Goal: Transaction & Acquisition: Purchase product/service

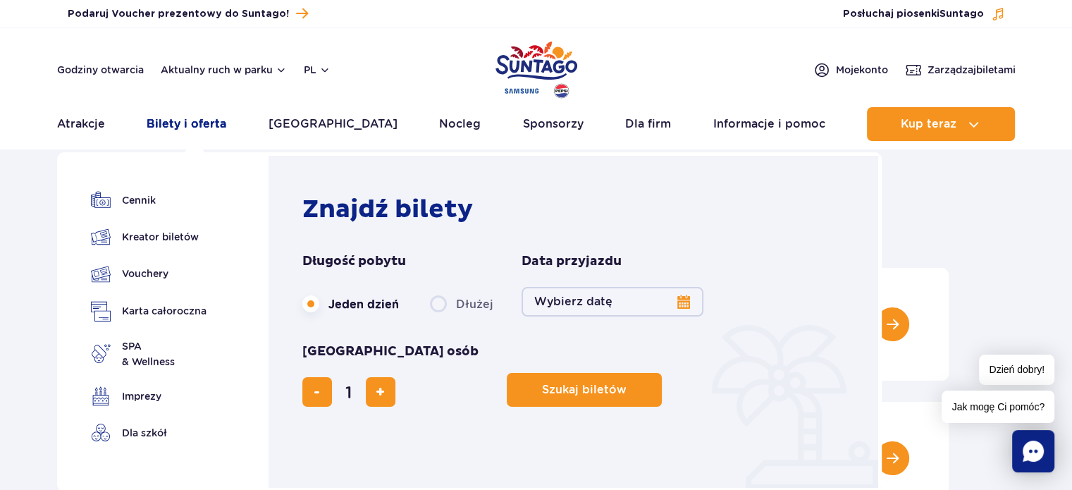
click at [187, 120] on link "Bilety i oferta" at bounding box center [187, 124] width 80 height 34
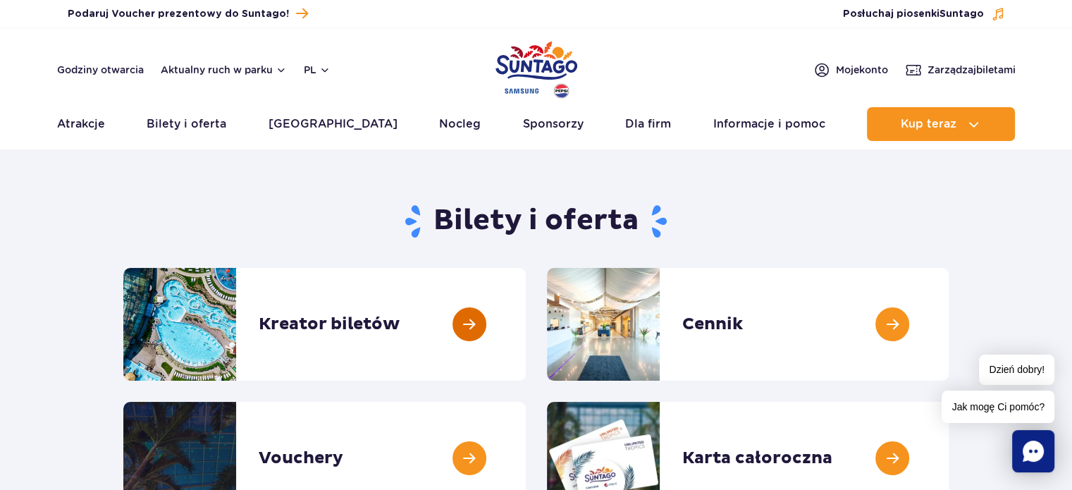
click at [526, 319] on link at bounding box center [526, 324] width 0 height 113
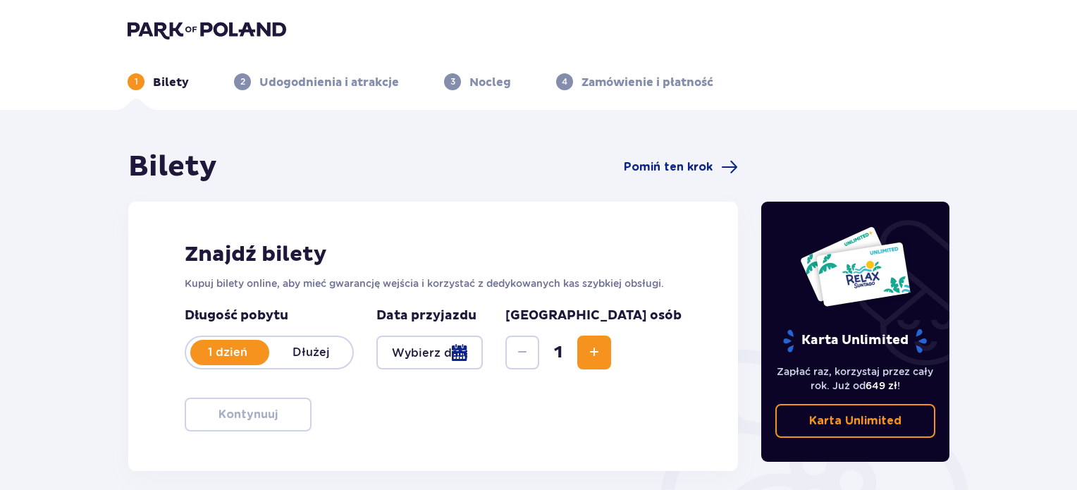
click at [602, 359] on span "Increase" at bounding box center [593, 352] width 17 height 17
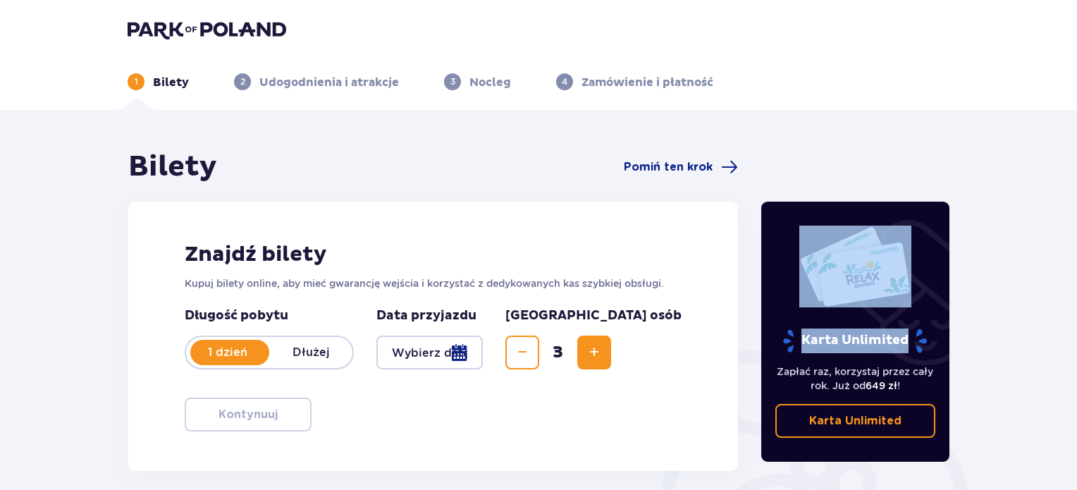
drag, startPoint x: 1072, startPoint y: 206, endPoint x: 1074, endPoint y: 273, distance: 66.3
click at [1074, 273] on div "Bilety Pomiń ten krok Znajdź bilety Kupuj bilety online, aby mieć gwarancję wej…" at bounding box center [538, 414] width 1077 height 608
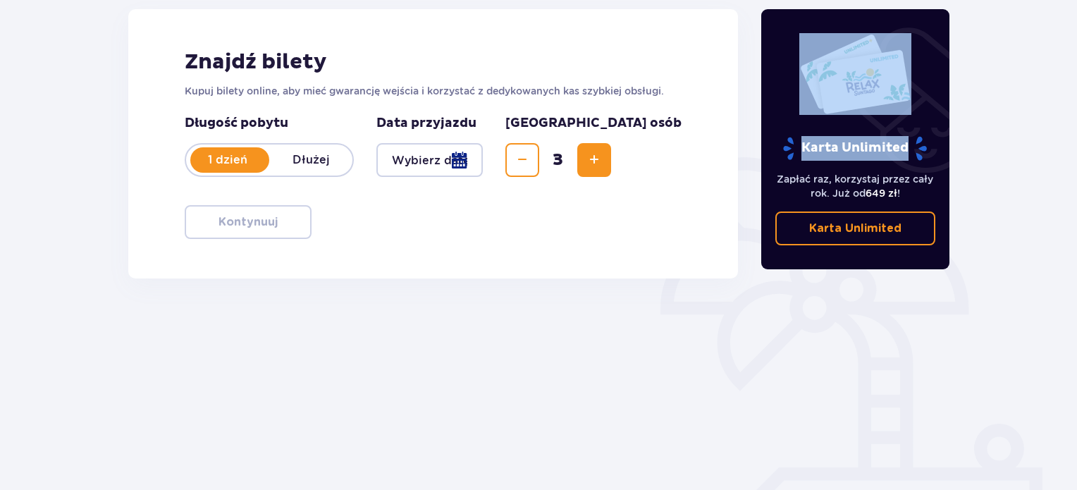
scroll to position [195, 0]
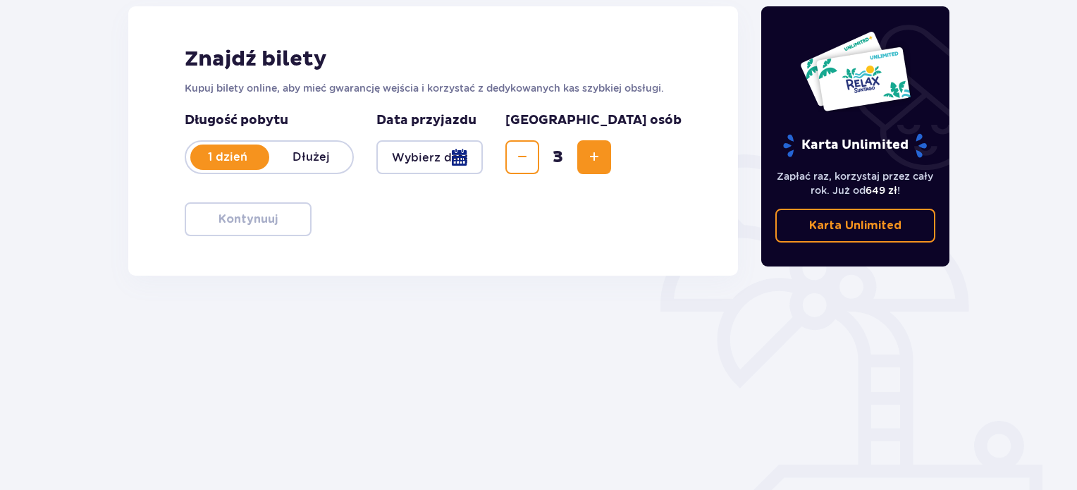
click at [483, 159] on div at bounding box center [429, 157] width 106 height 34
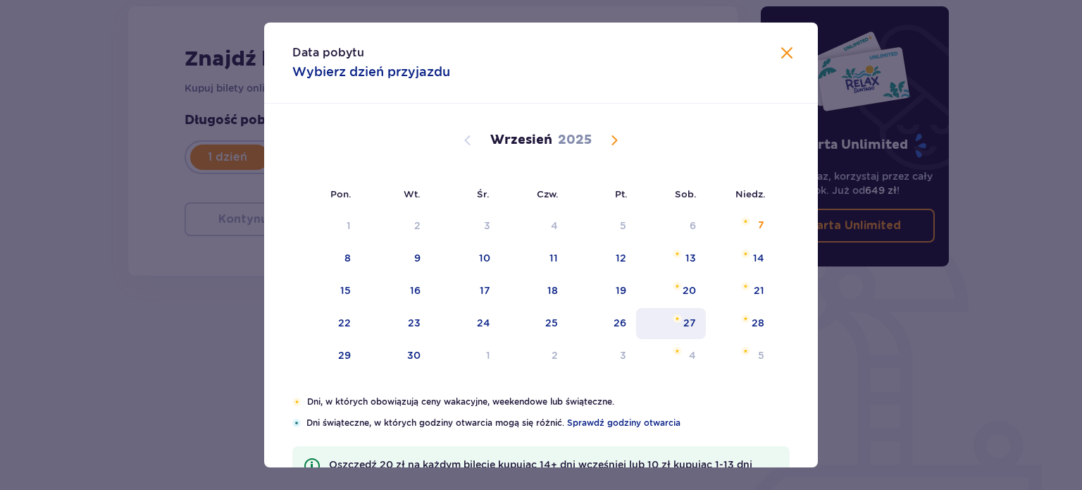
click at [690, 320] on div "27" at bounding box center [689, 323] width 13 height 14
type input "[DATE]"
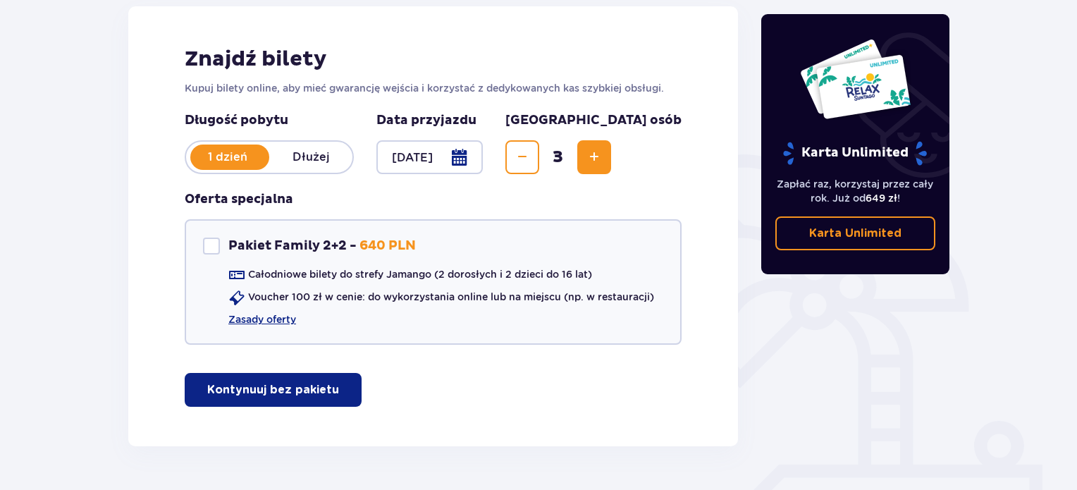
click at [531, 157] on span "Decrease" at bounding box center [522, 157] width 17 height 17
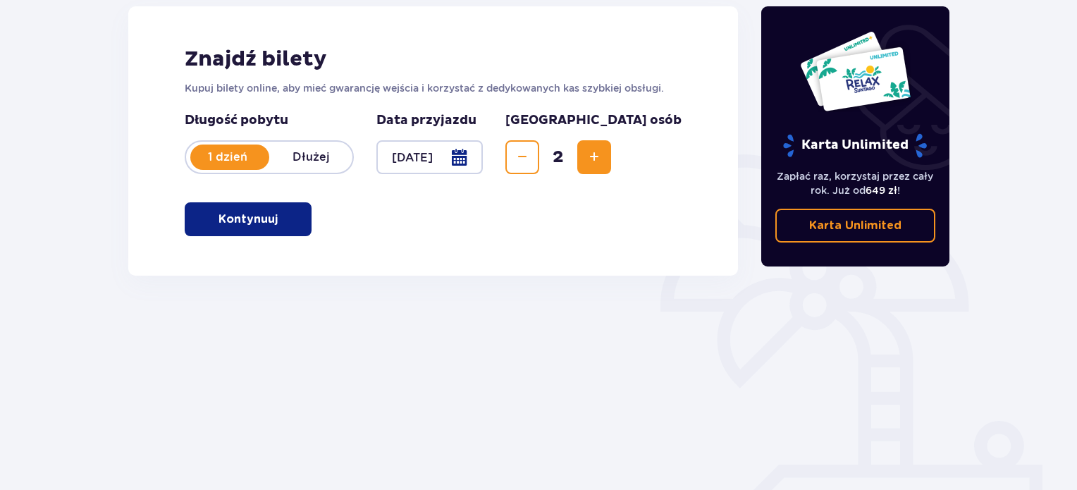
click at [602, 154] on span "Increase" at bounding box center [593, 157] width 17 height 17
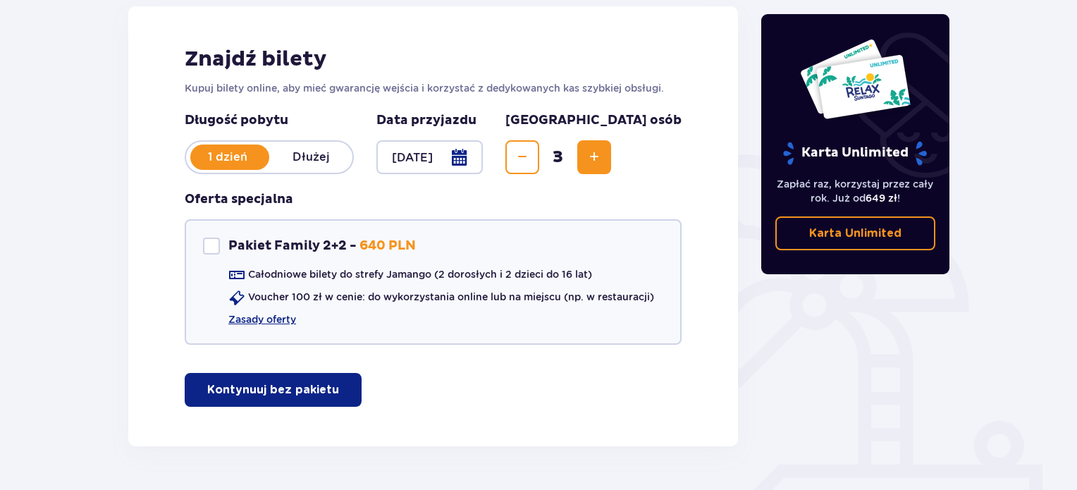
click at [311, 388] on p "Kontynuuj bez pakietu" at bounding box center [273, 390] width 132 height 16
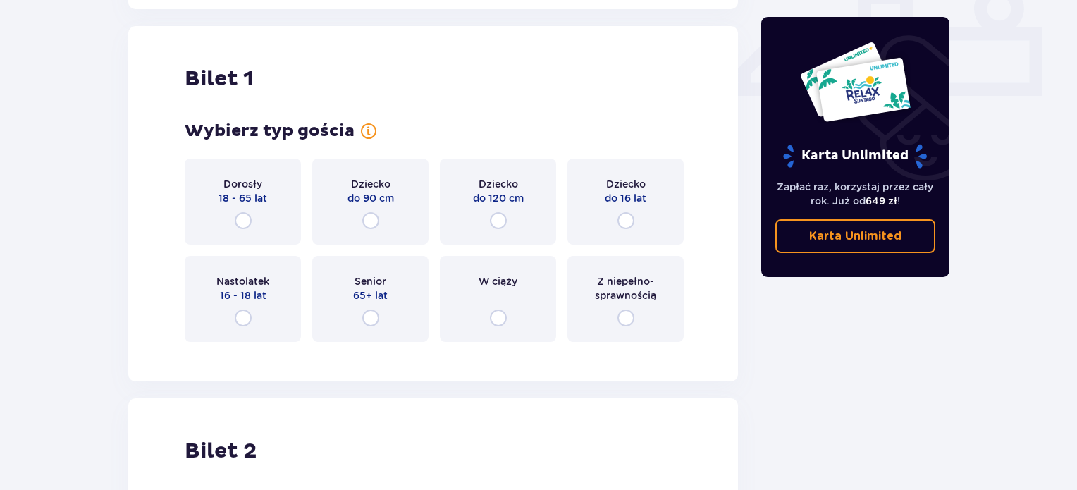
scroll to position [640, 0]
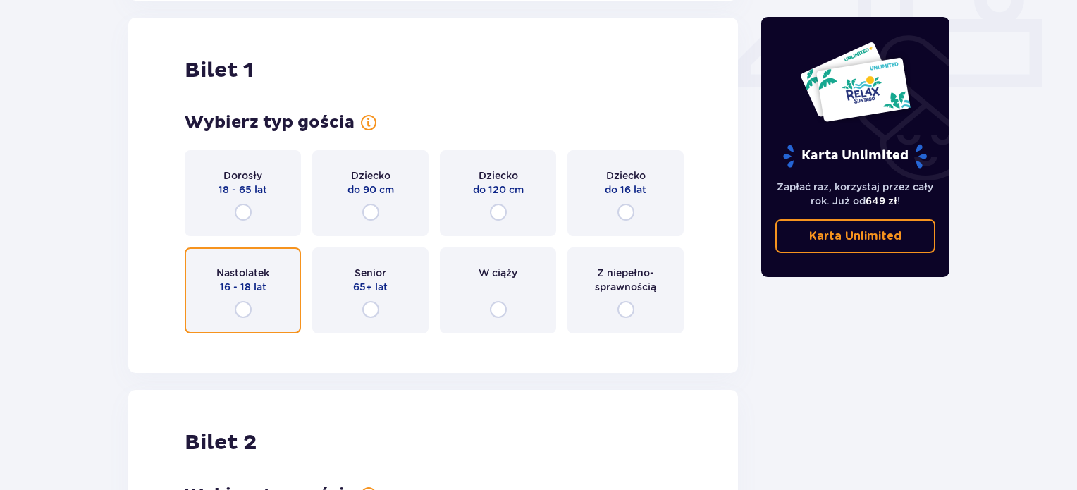
click at [237, 314] on input "radio" at bounding box center [243, 309] width 17 height 17
radio input "true"
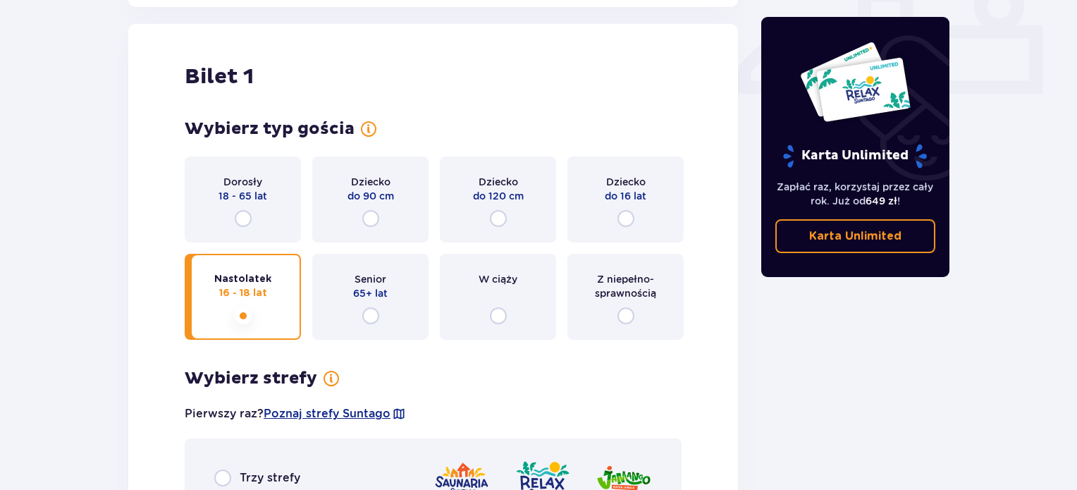
scroll to position [628, 0]
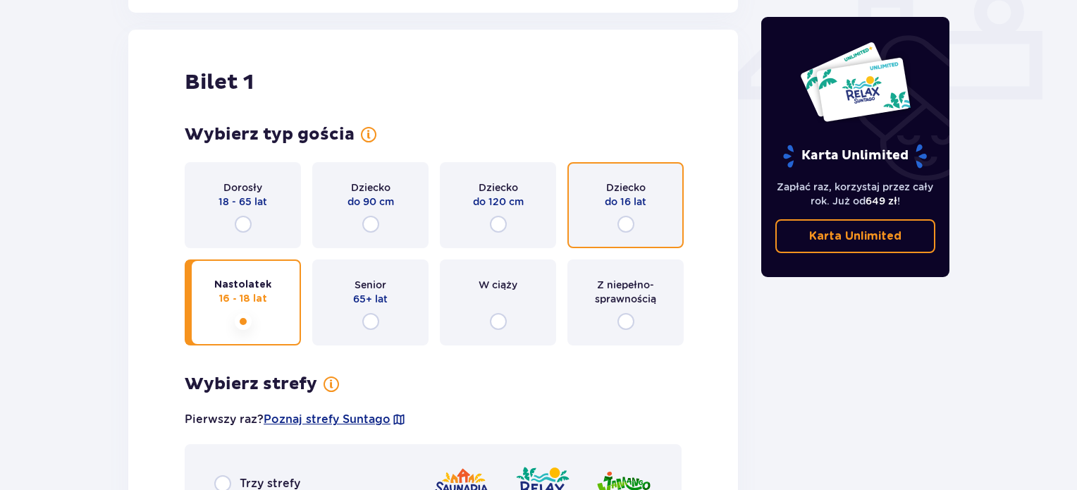
click at [621, 222] on input "radio" at bounding box center [625, 224] width 17 height 17
radio input "true"
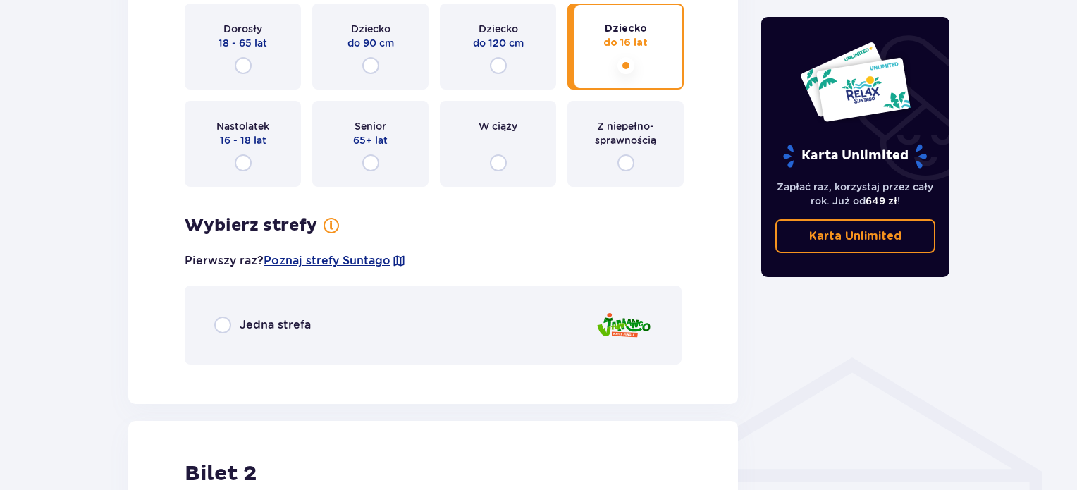
scroll to position [790, 0]
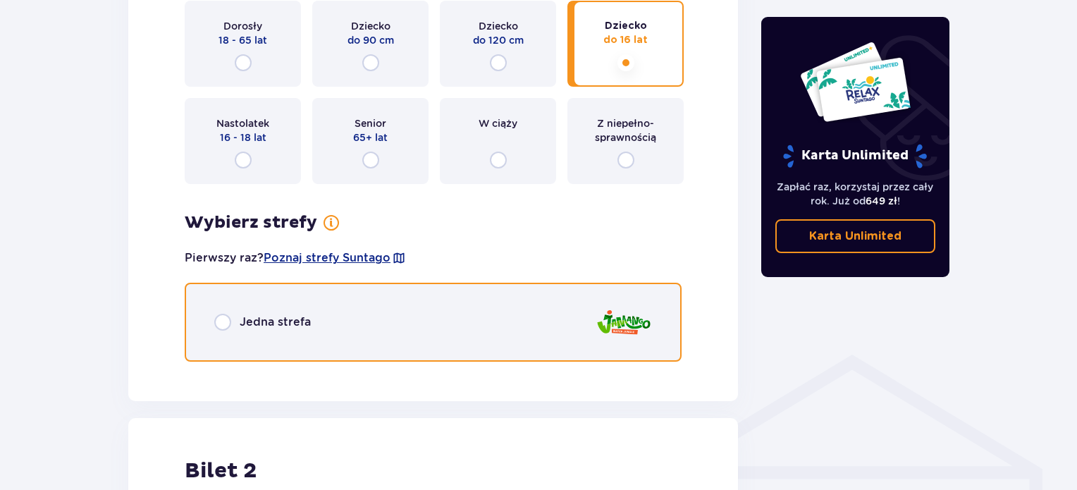
click at [218, 323] on input "radio" at bounding box center [222, 322] width 17 height 17
radio input "true"
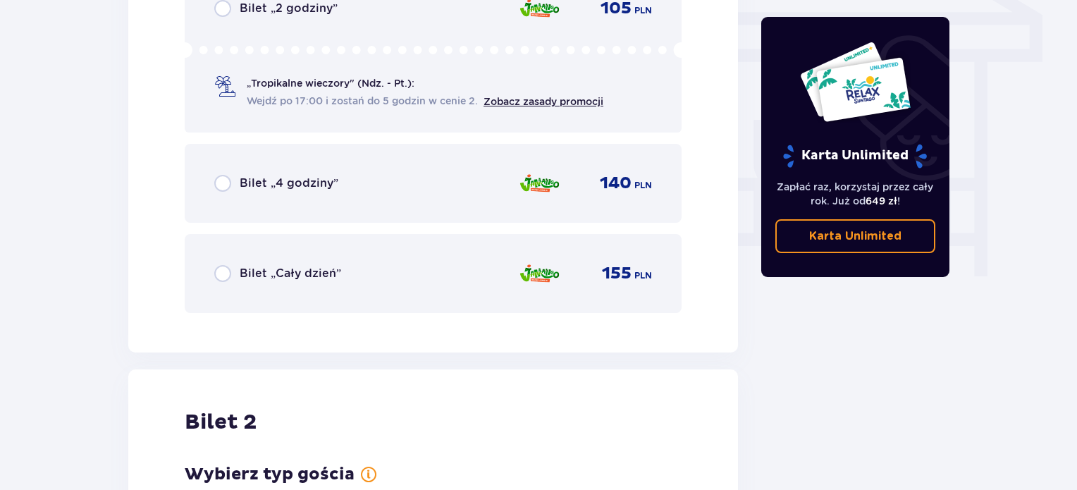
scroll to position [1253, 0]
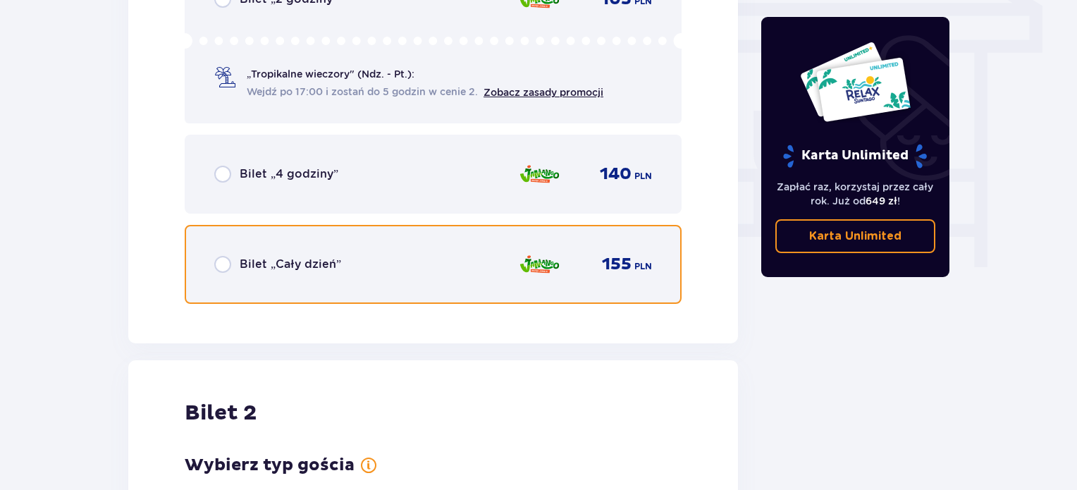
click at [224, 264] on input "radio" at bounding box center [222, 264] width 17 height 17
radio input "true"
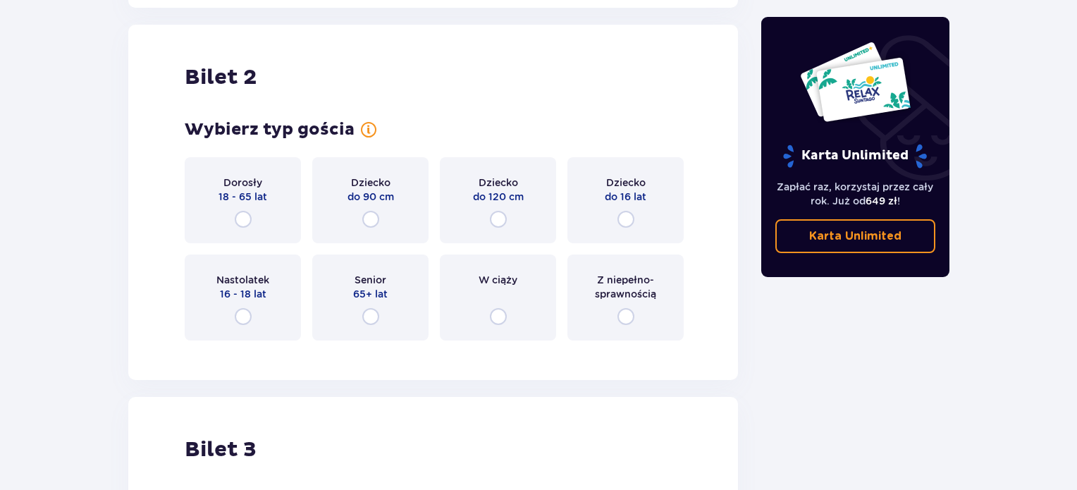
scroll to position [1594, 0]
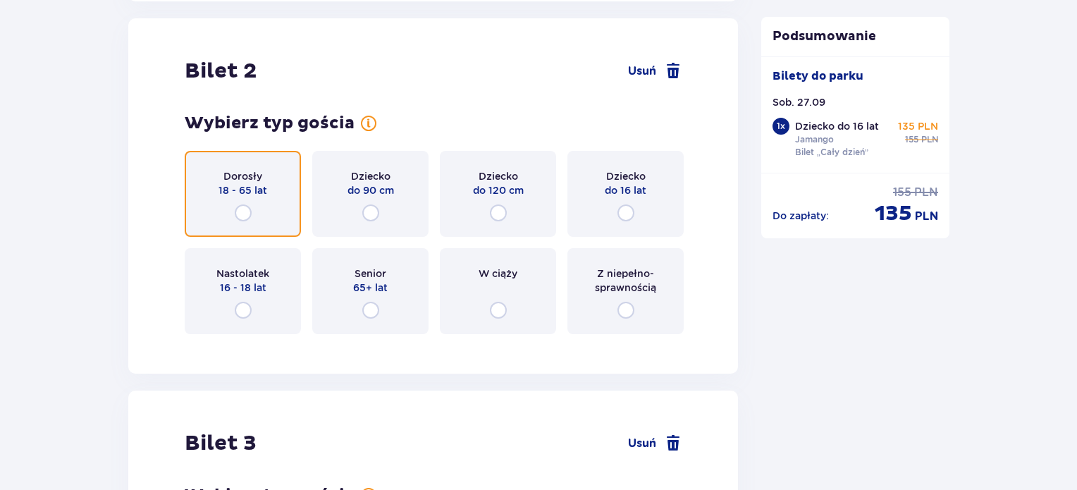
click at [237, 211] on input "radio" at bounding box center [243, 212] width 17 height 17
radio input "true"
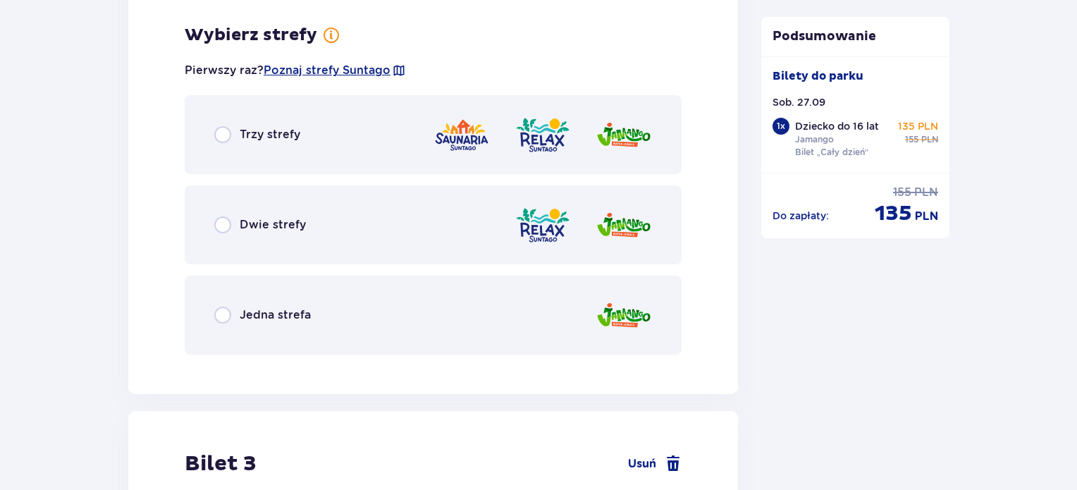
scroll to position [1938, 0]
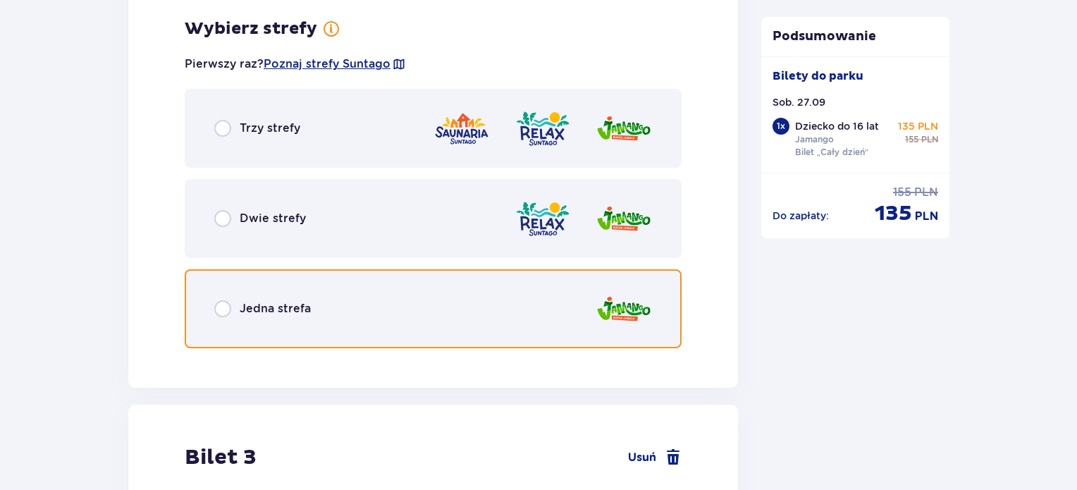
click at [229, 311] on input "radio" at bounding box center [222, 308] width 17 height 17
radio input "true"
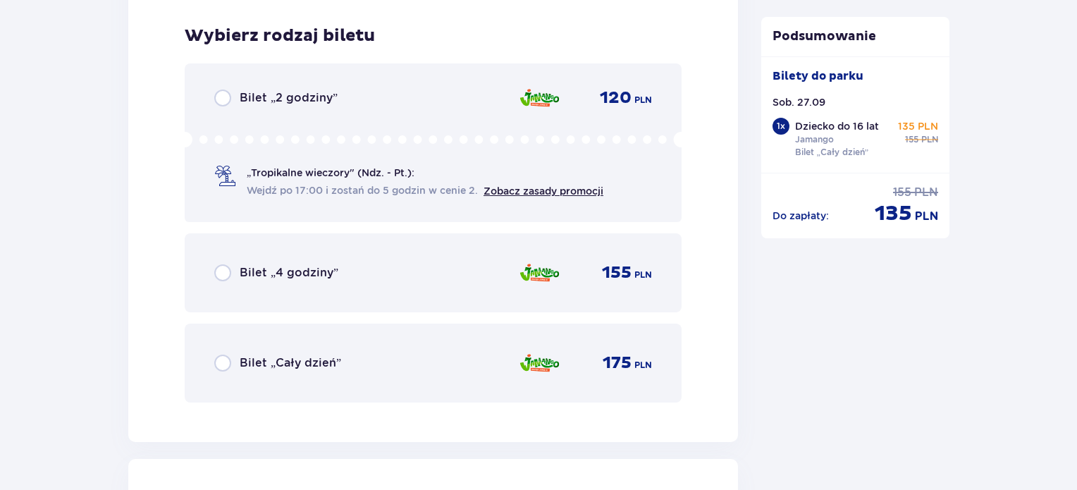
scroll to position [2296, 0]
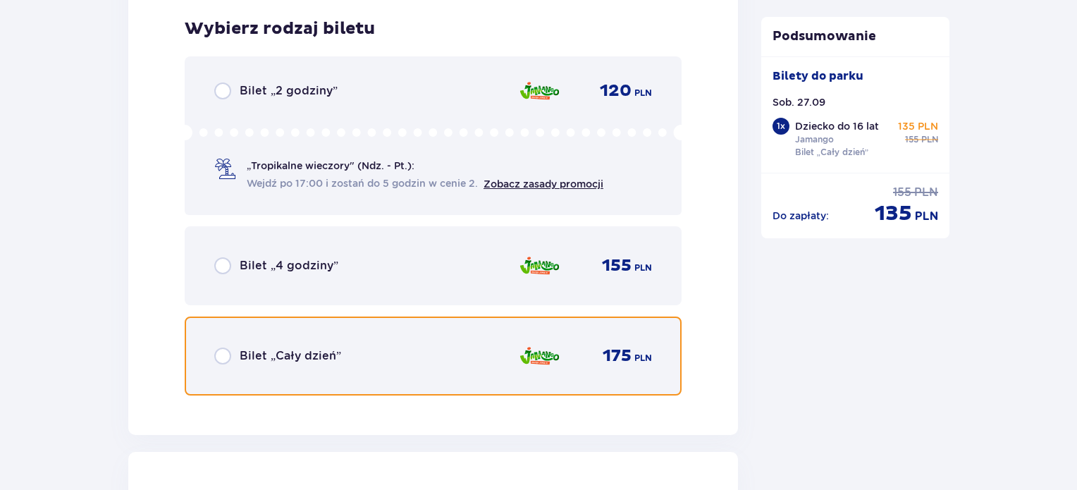
click at [223, 353] on input "radio" at bounding box center [222, 355] width 17 height 17
radio input "true"
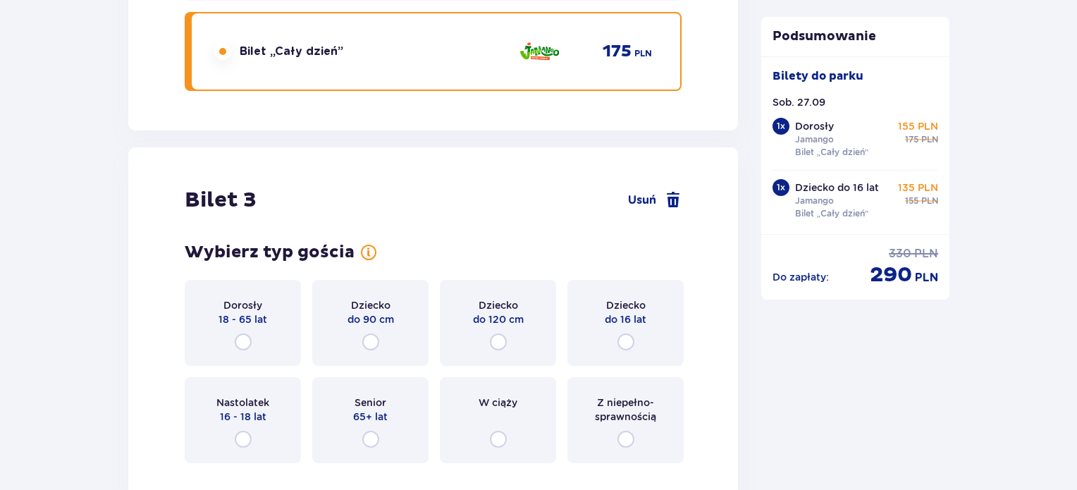
scroll to position [2729, 0]
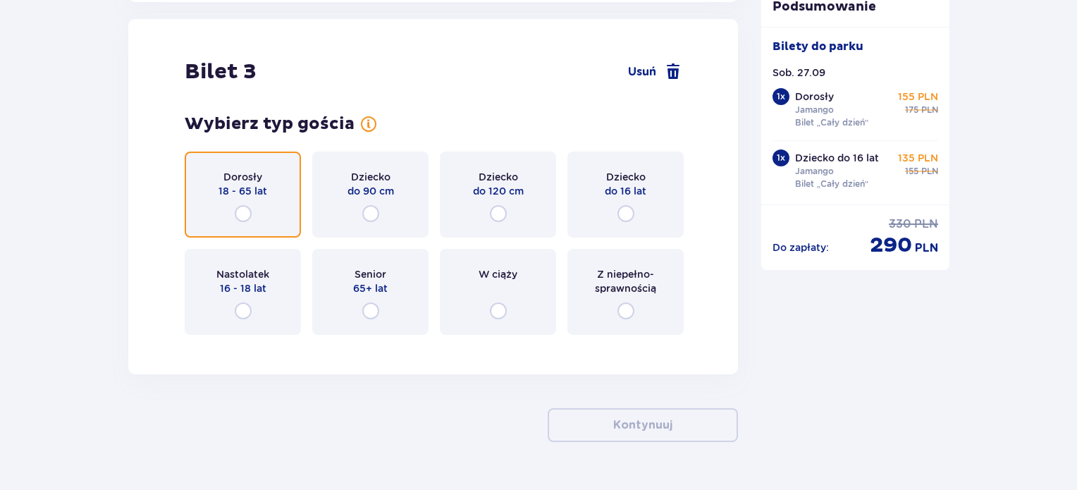
click at [244, 205] on input "radio" at bounding box center [243, 213] width 17 height 17
radio input "true"
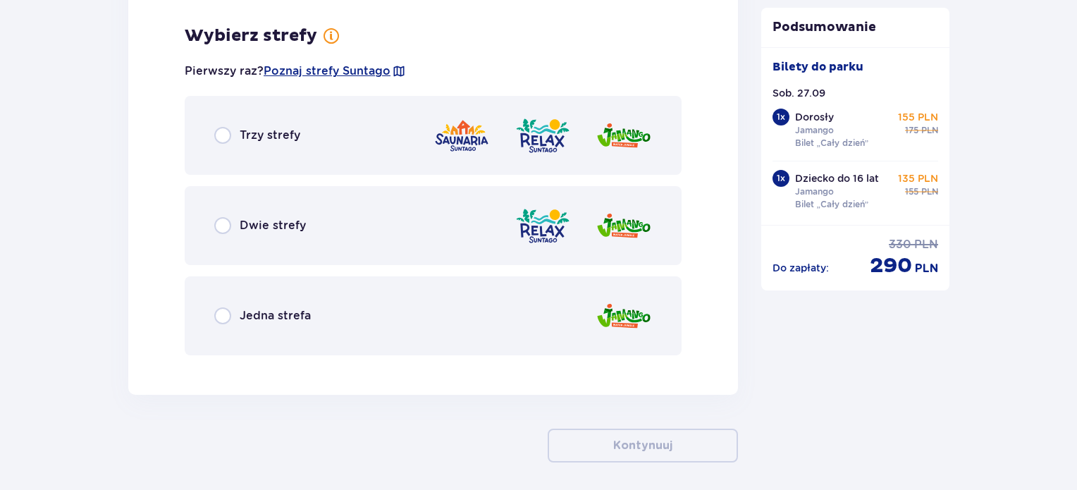
scroll to position [3073, 0]
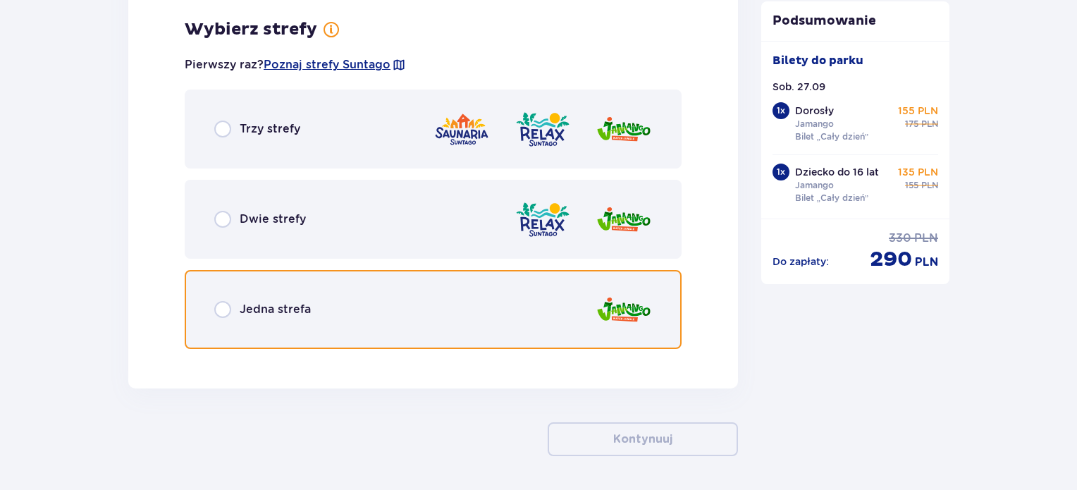
click at [225, 305] on input "radio" at bounding box center [222, 309] width 17 height 17
radio input "true"
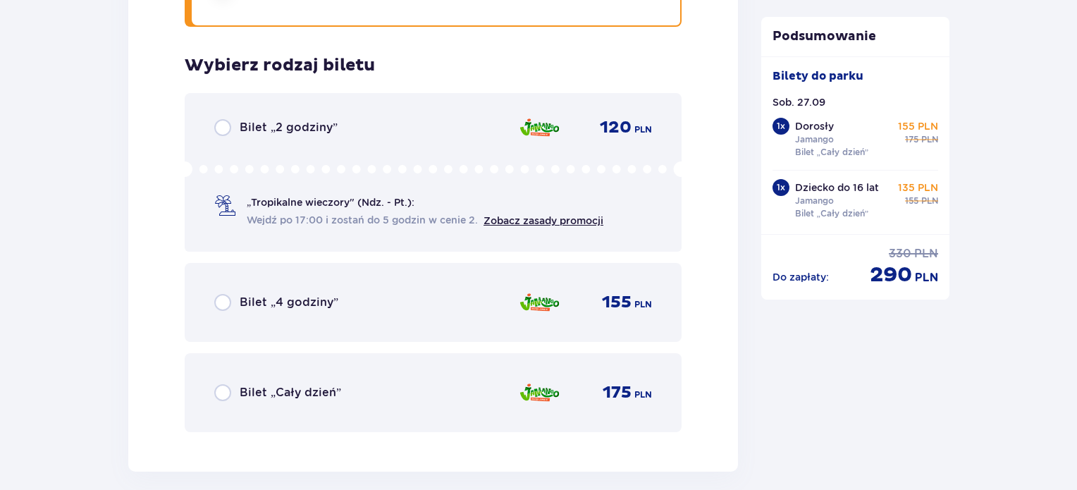
scroll to position [3431, 0]
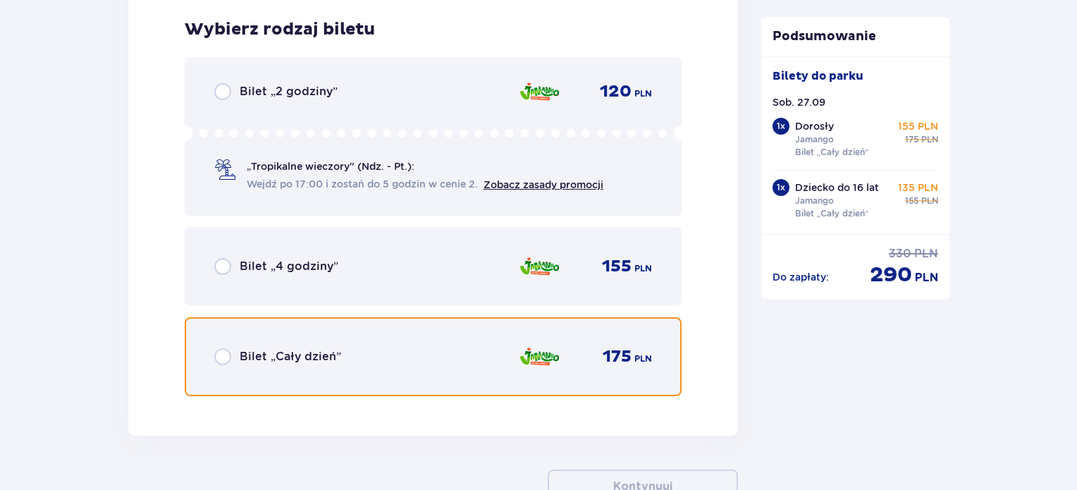
click at [225, 354] on input "radio" at bounding box center [222, 356] width 17 height 17
radio input "true"
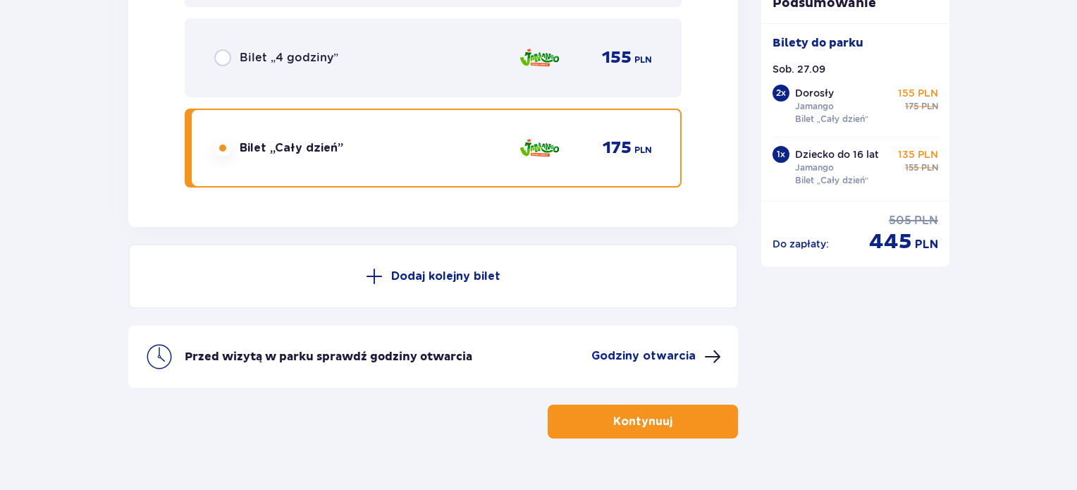
scroll to position [3669, 0]
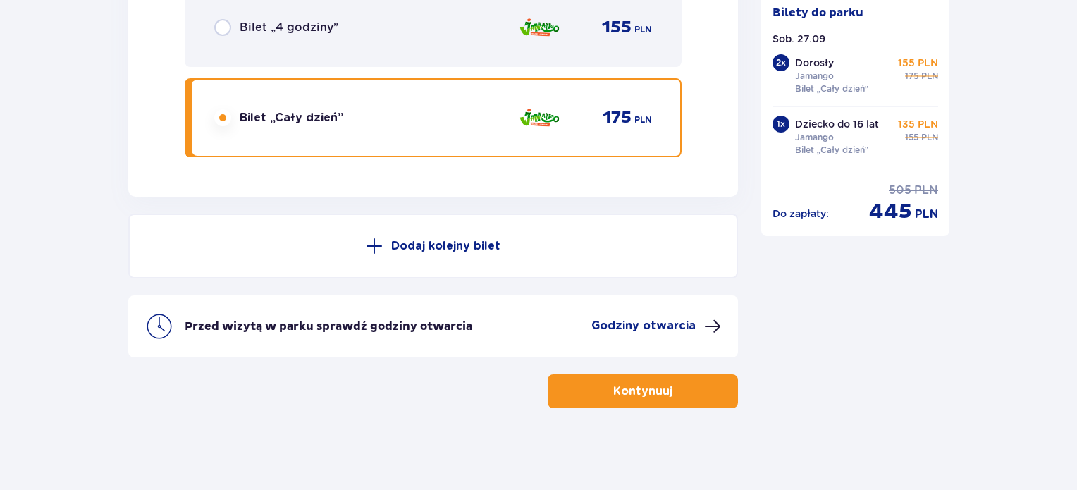
click at [422, 250] on p "Dodaj kolejny bilet" at bounding box center [445, 246] width 109 height 16
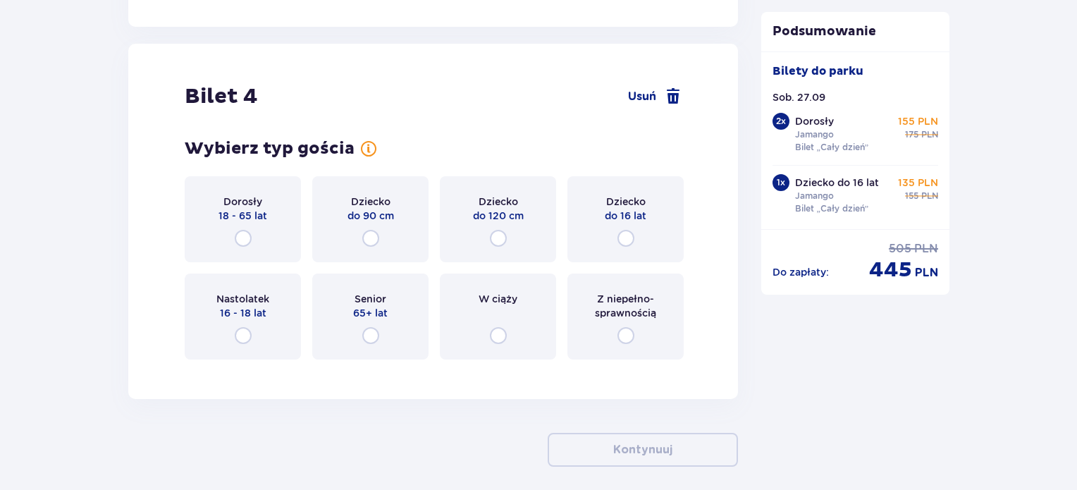
scroll to position [3864, 0]
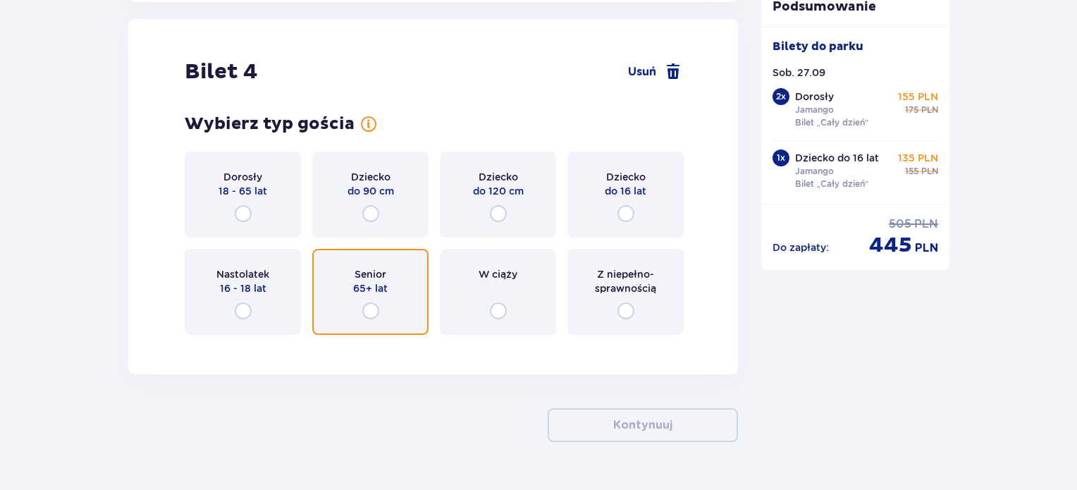
click at [371, 302] on input "radio" at bounding box center [370, 310] width 17 height 17
radio input "true"
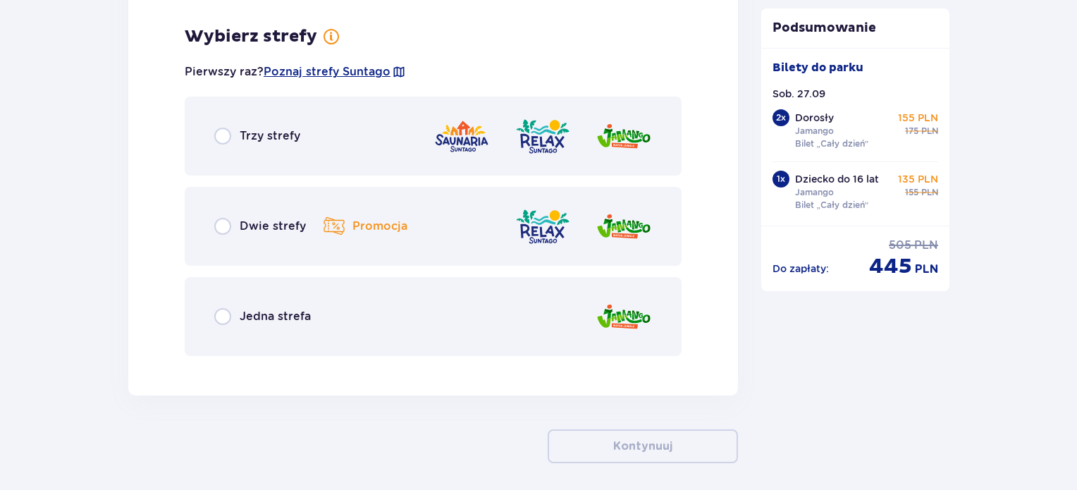
scroll to position [4208, 0]
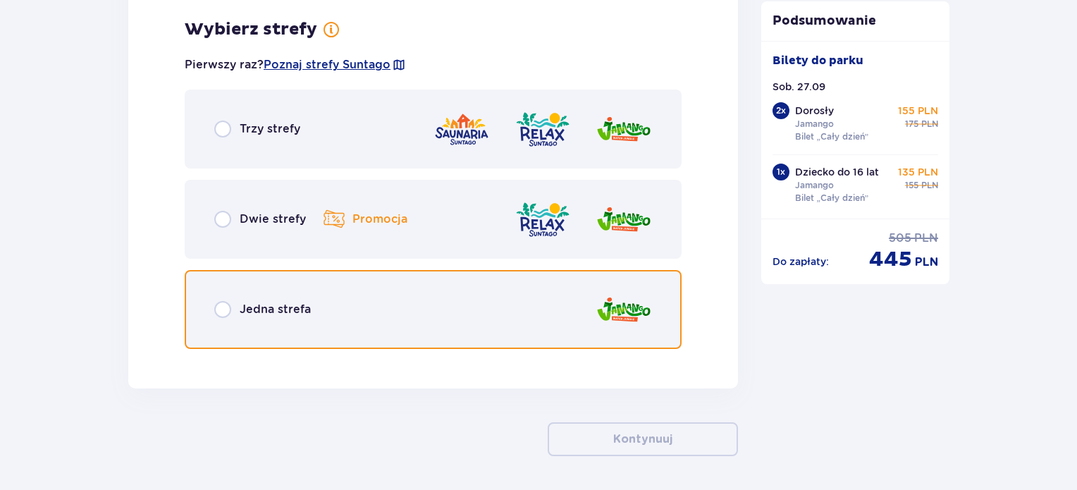
click at [220, 306] on input "radio" at bounding box center [222, 309] width 17 height 17
radio input "true"
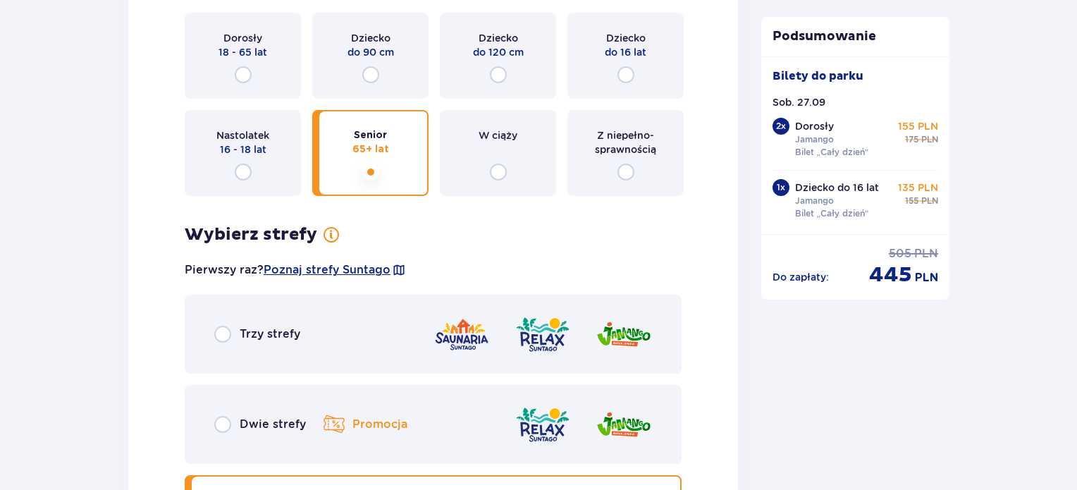
scroll to position [3901, 0]
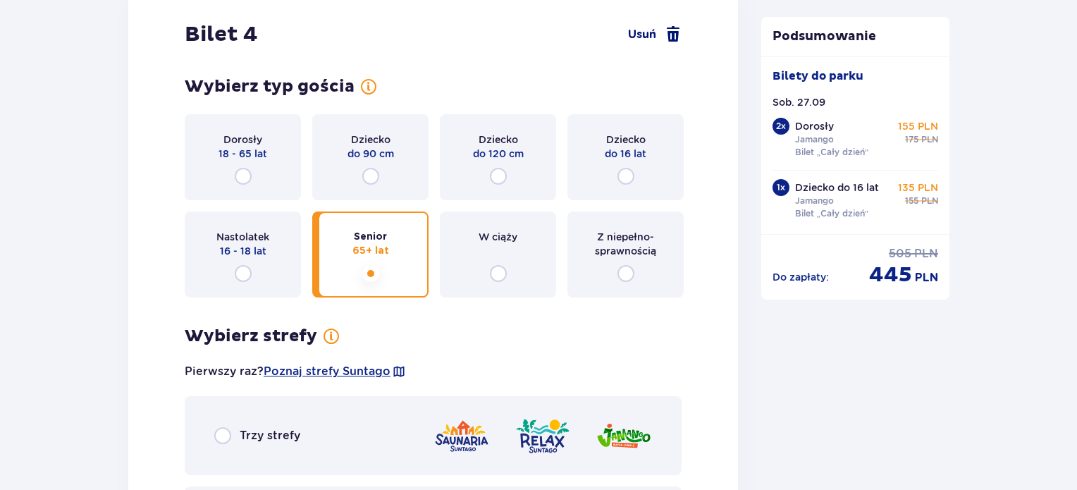
click at [668, 35] on span at bounding box center [672, 34] width 17 height 17
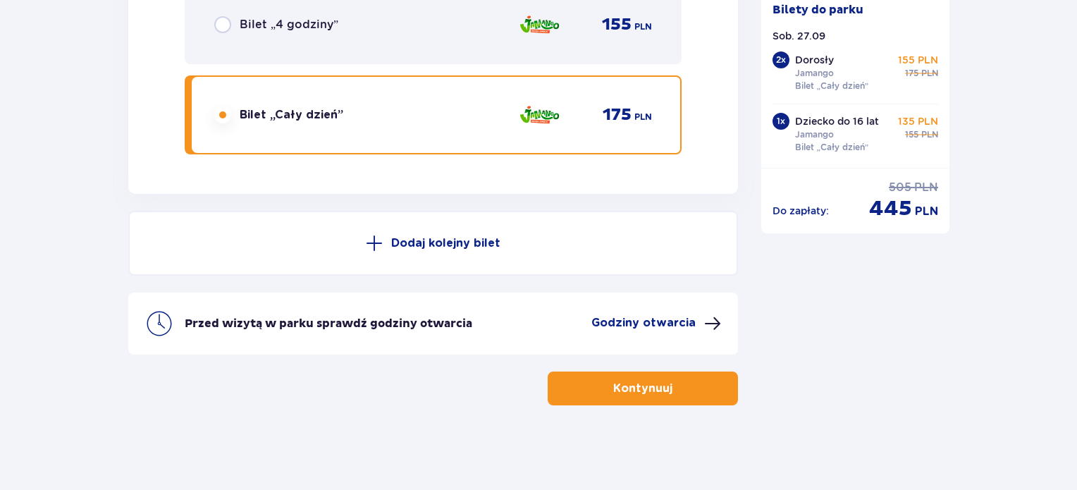
scroll to position [3669, 0]
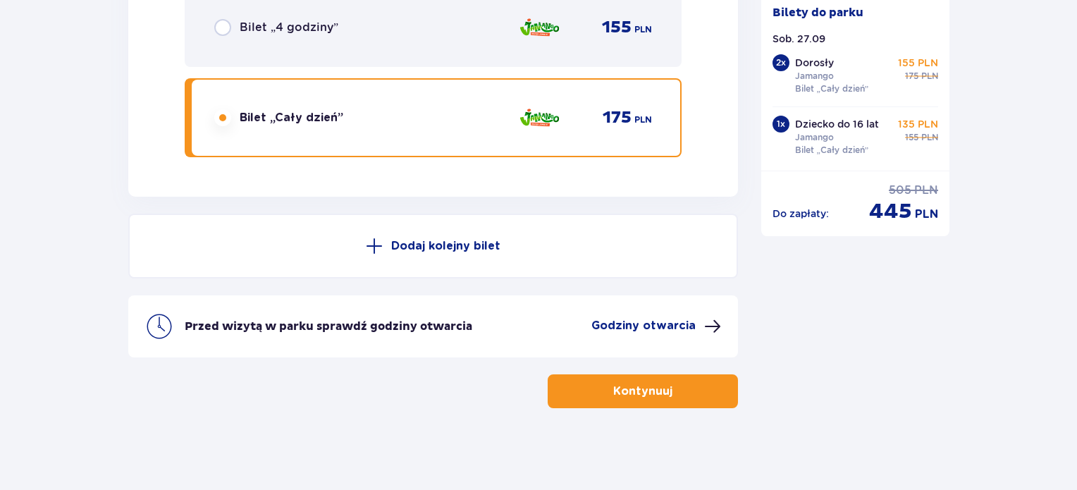
click at [664, 395] on button "Kontynuuj" at bounding box center [642, 391] width 190 height 34
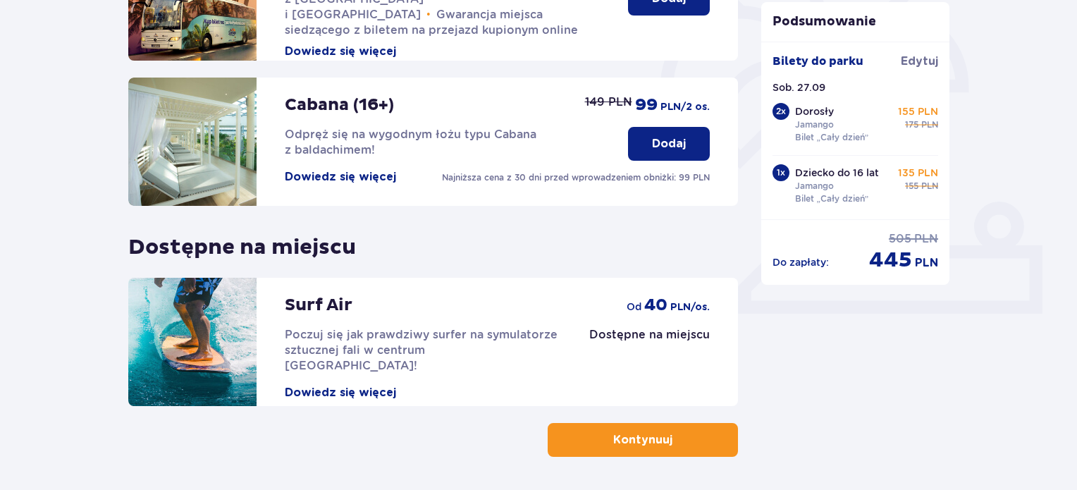
scroll to position [465, 0]
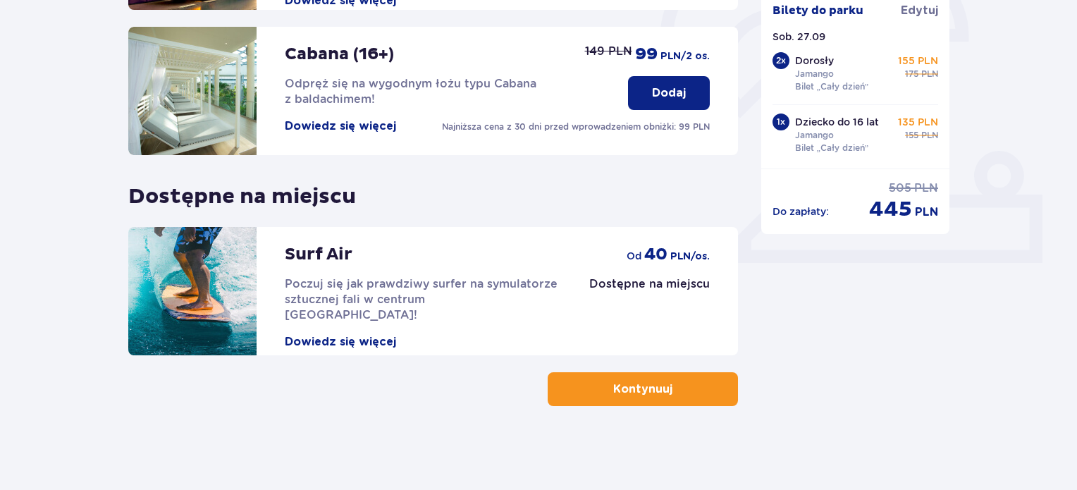
click at [723, 386] on button "Kontynuuj" at bounding box center [642, 389] width 190 height 34
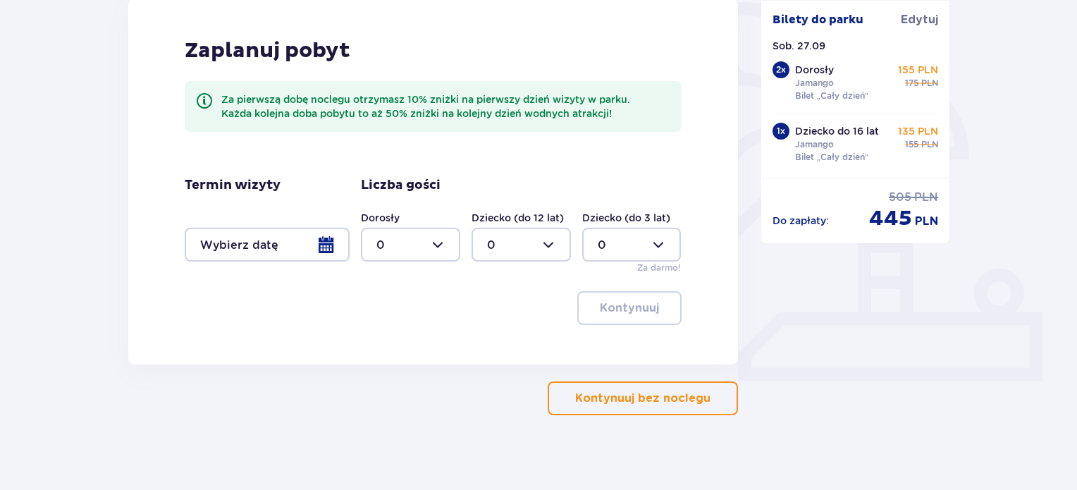
scroll to position [349, 0]
click at [688, 402] on p "Kontynuuj bez noclegu" at bounding box center [642, 397] width 135 height 16
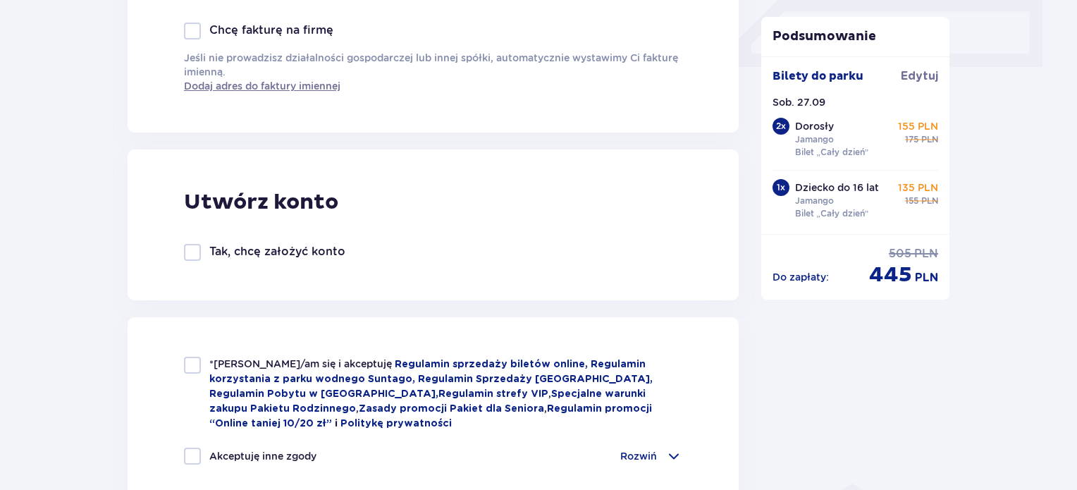
scroll to position [621, 0]
